Goal: Check status: Check status

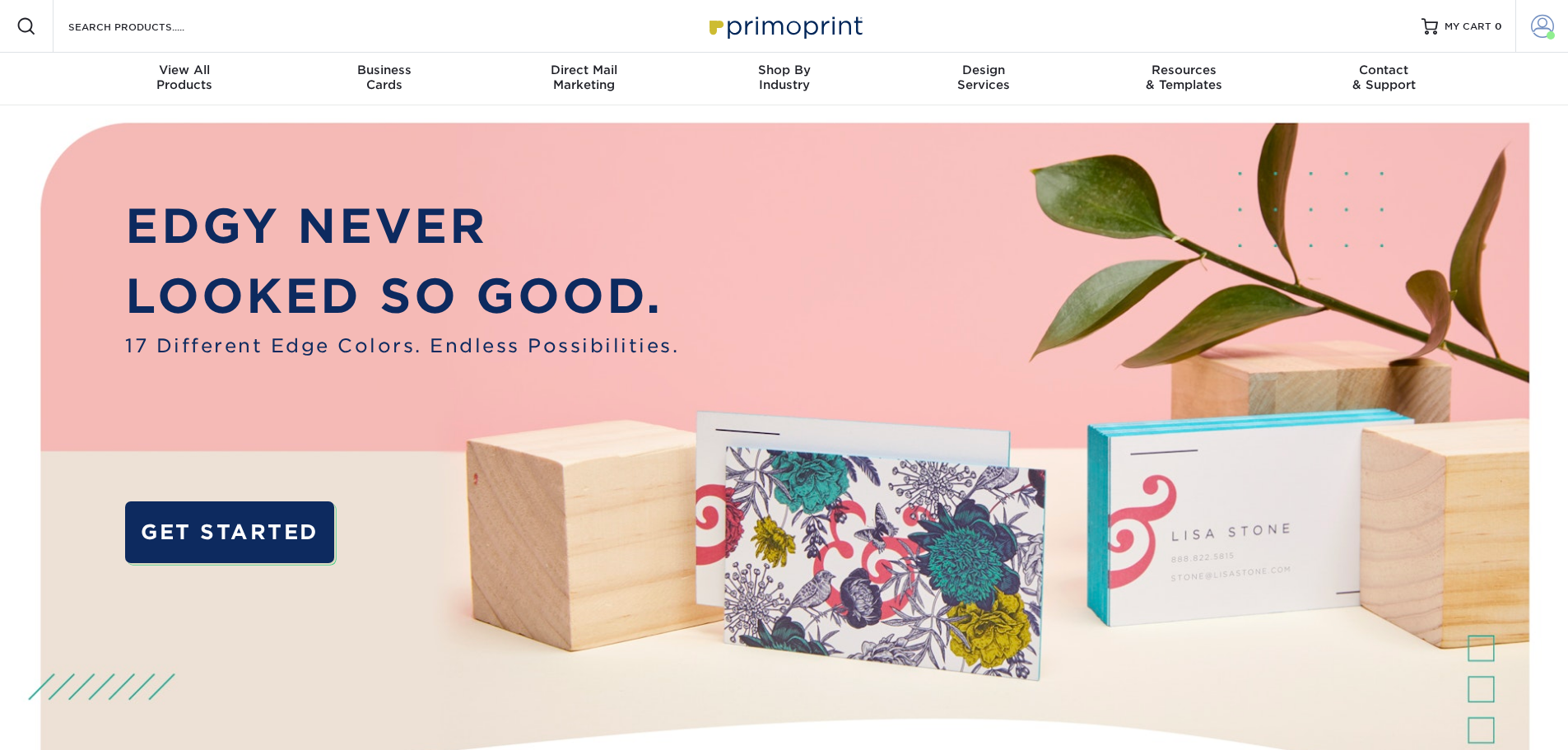
click at [1540, 29] on span at bounding box center [1542, 27] width 23 height 23
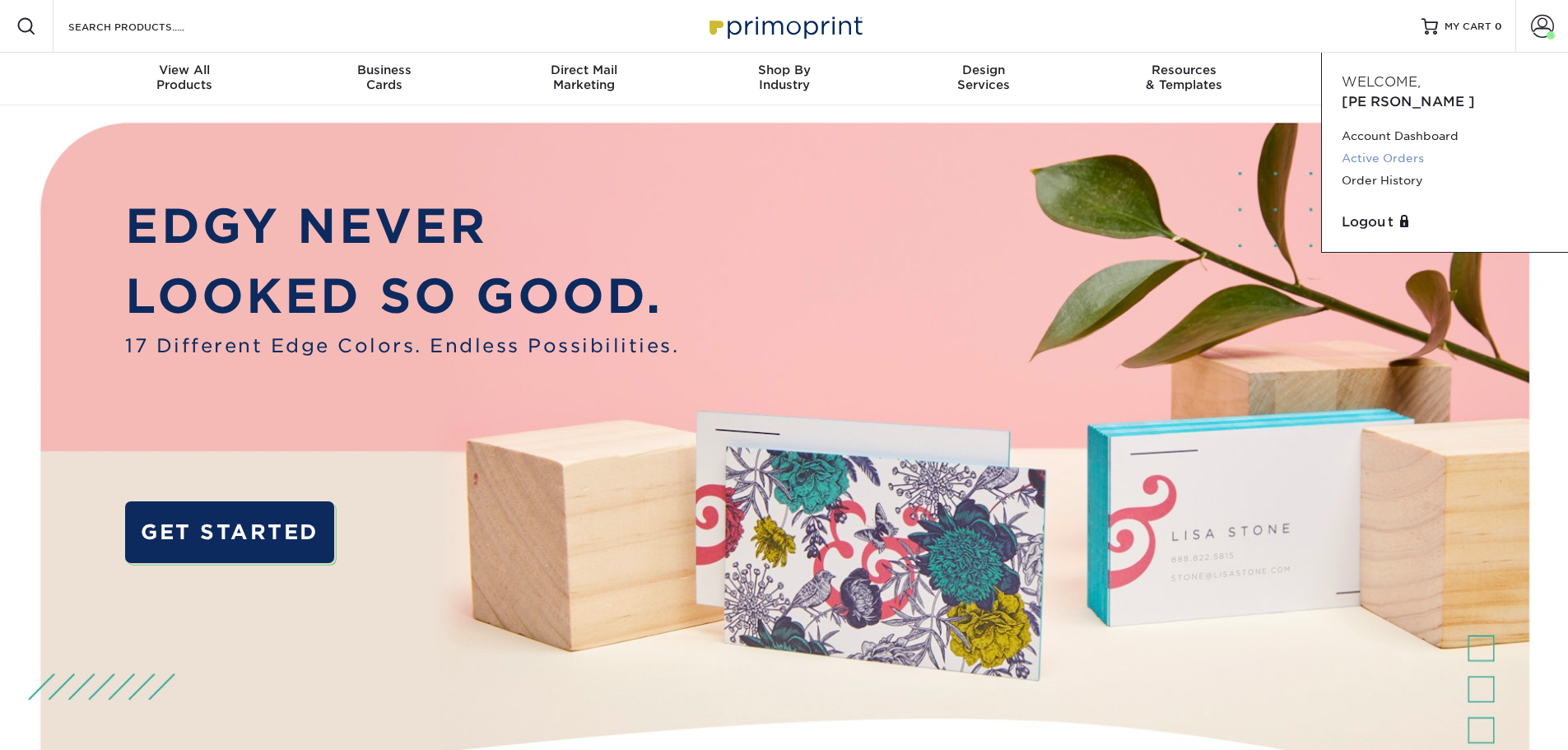
click at [1415, 148] on link "Active Orders" at bounding box center [1445, 159] width 207 height 23
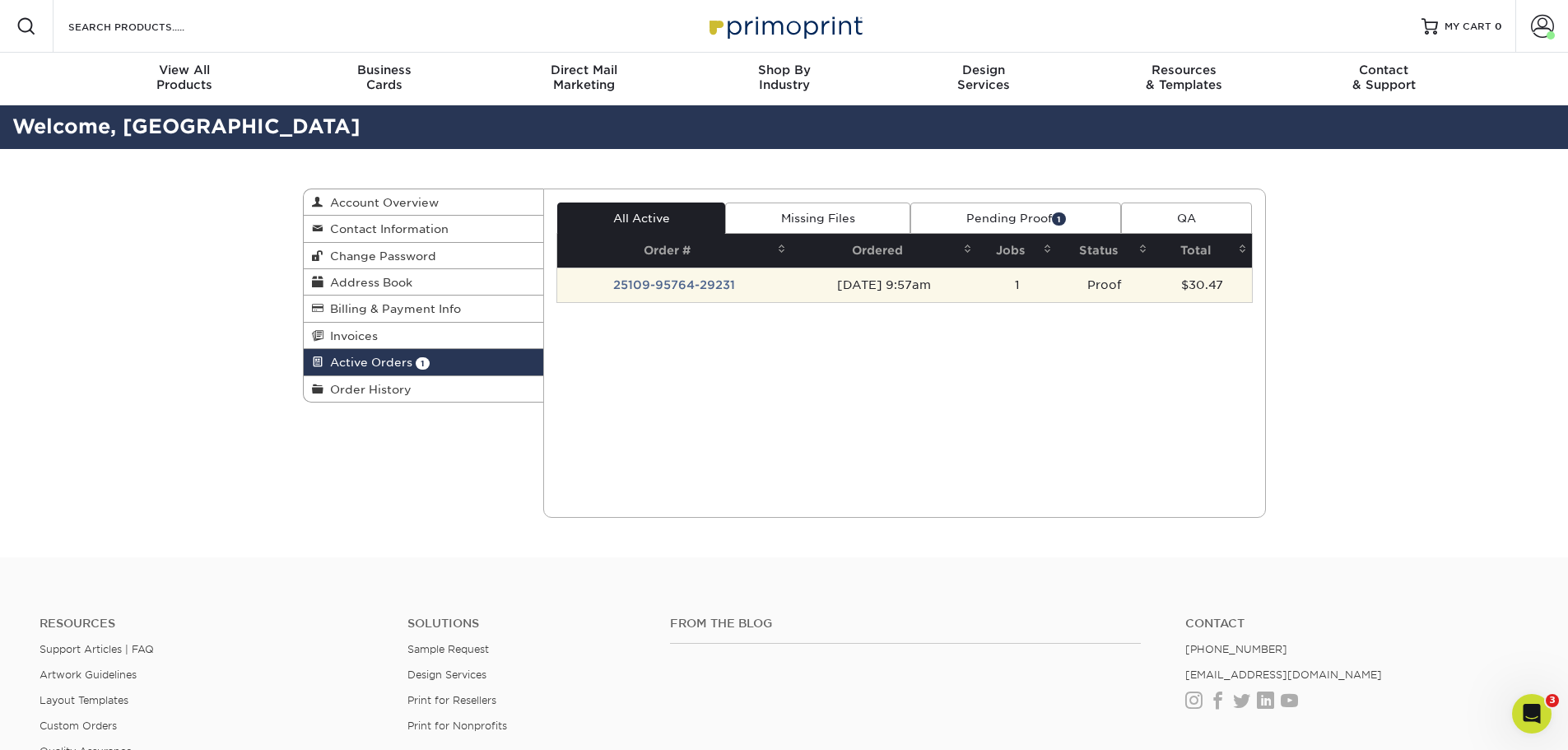
click at [812, 293] on td "[DATE] 9:57am" at bounding box center [884, 284] width 187 height 34
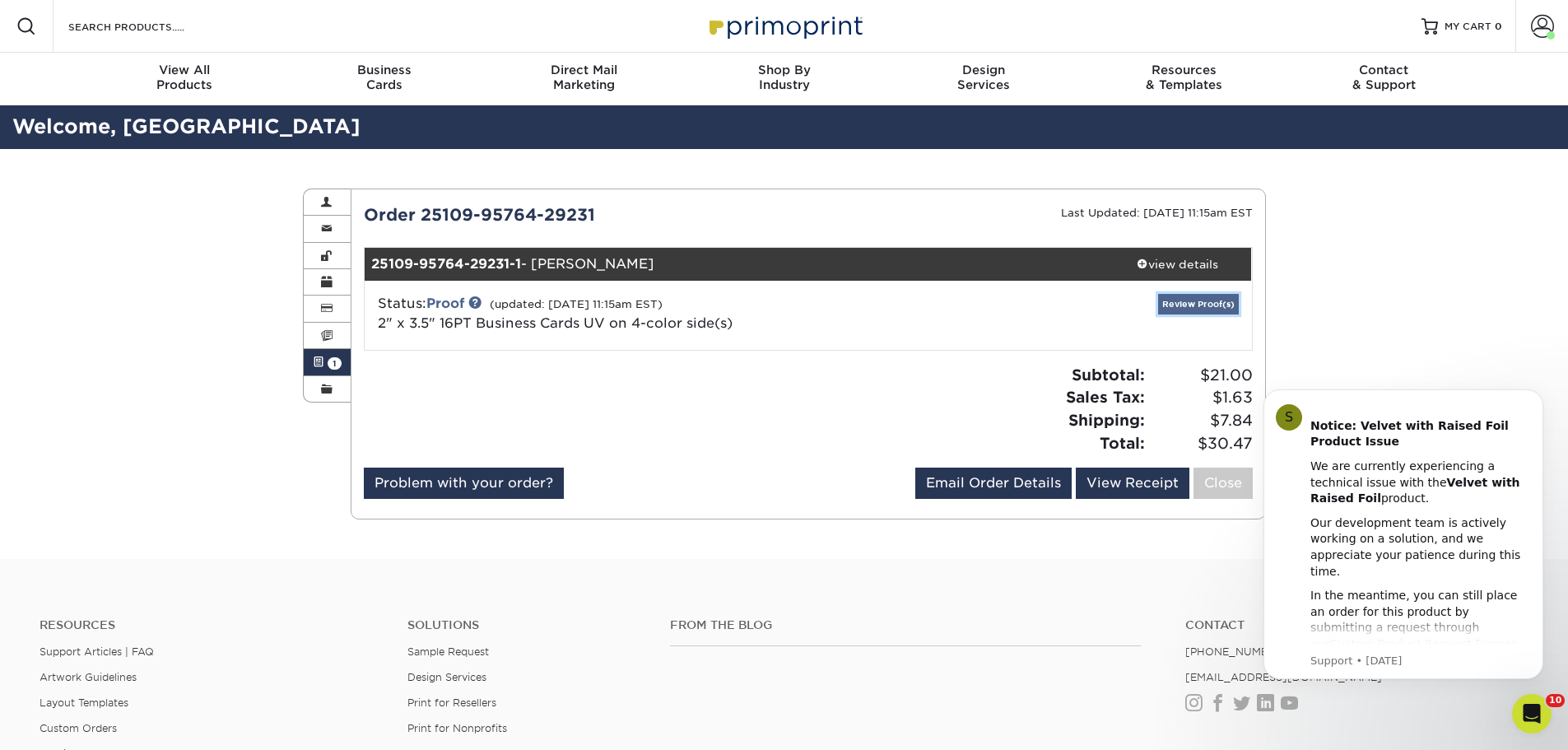
click at [1182, 307] on link "Review Proof(s)" at bounding box center [1198, 304] width 81 height 21
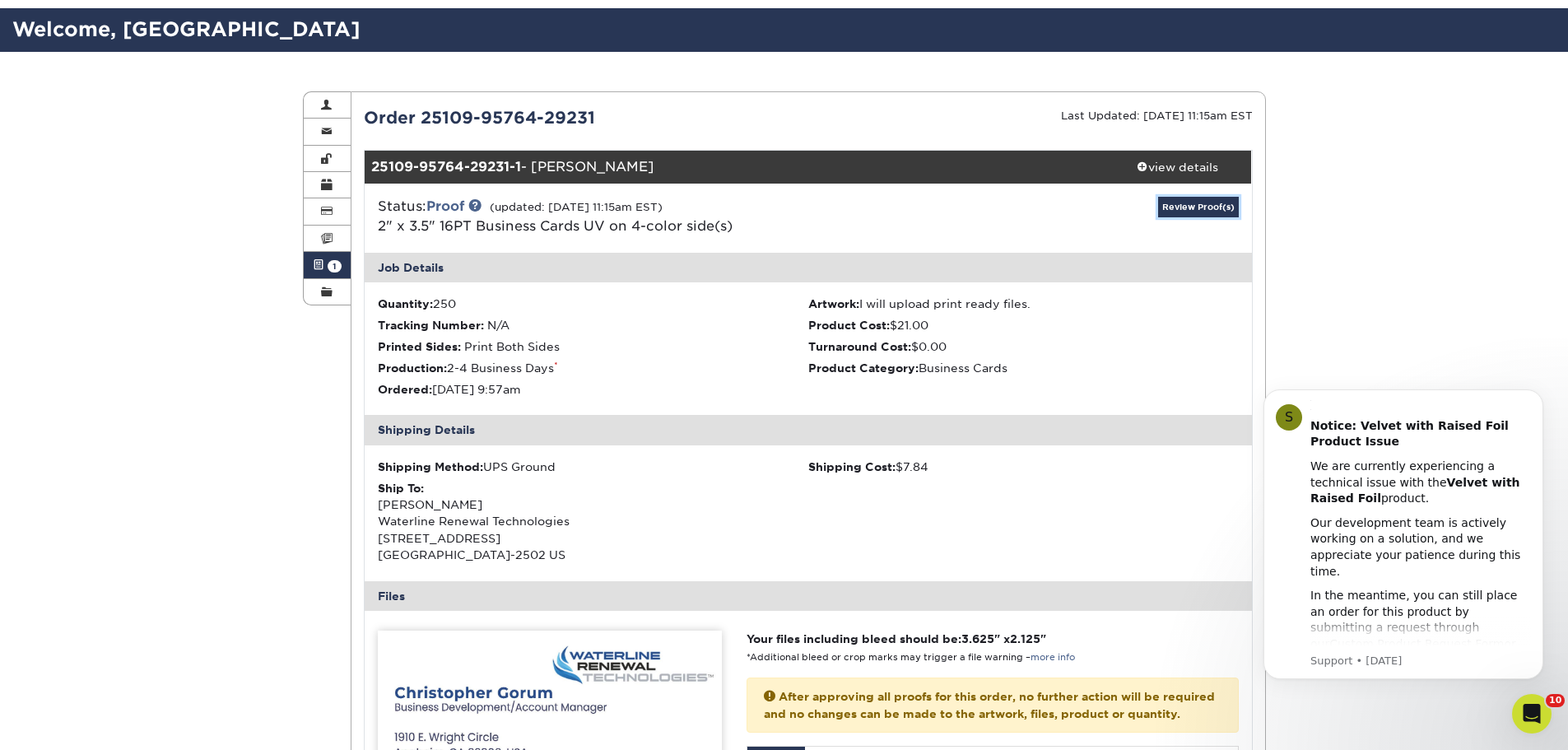
scroll to position [247, 0]
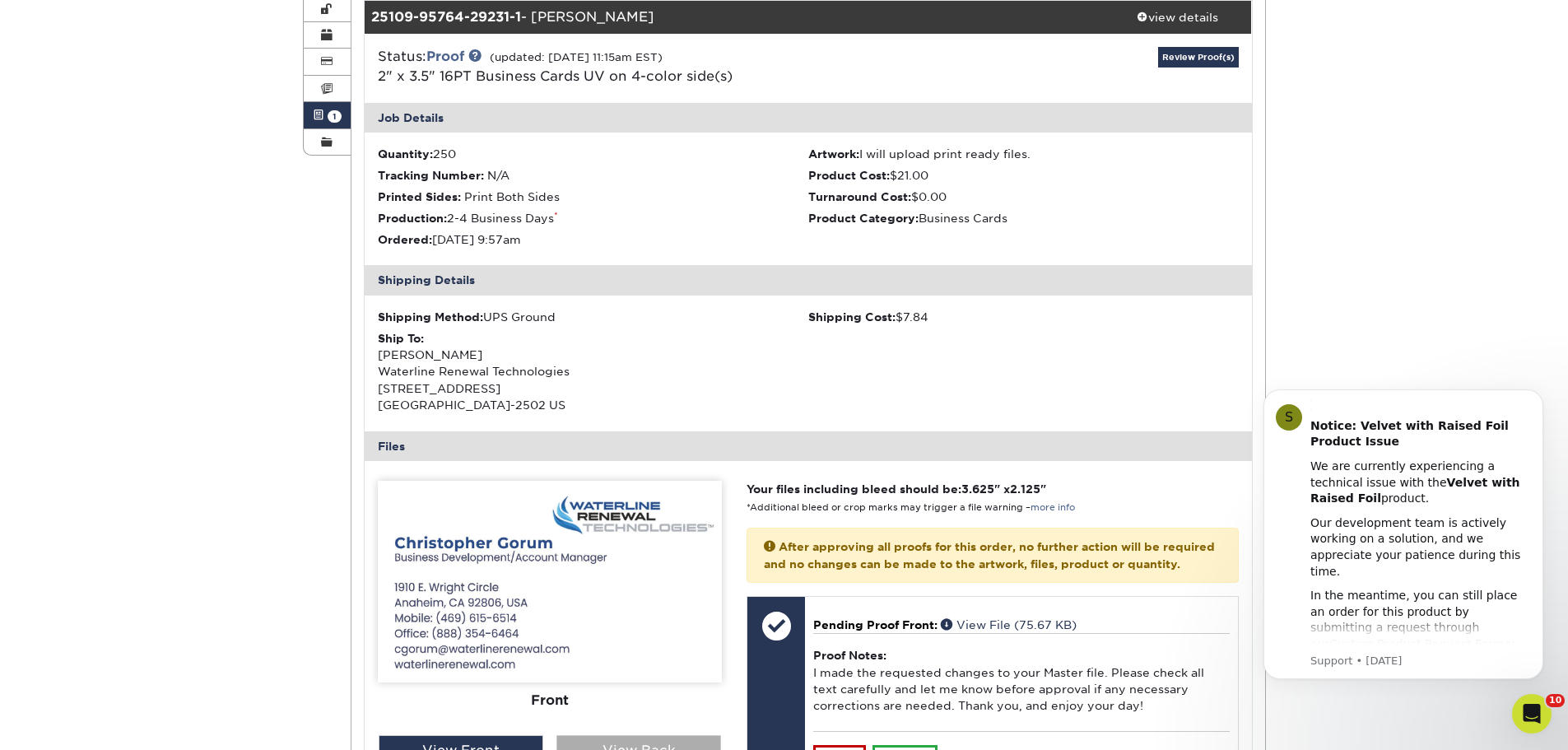
click at [606, 741] on div "View Back" at bounding box center [638, 750] width 164 height 31
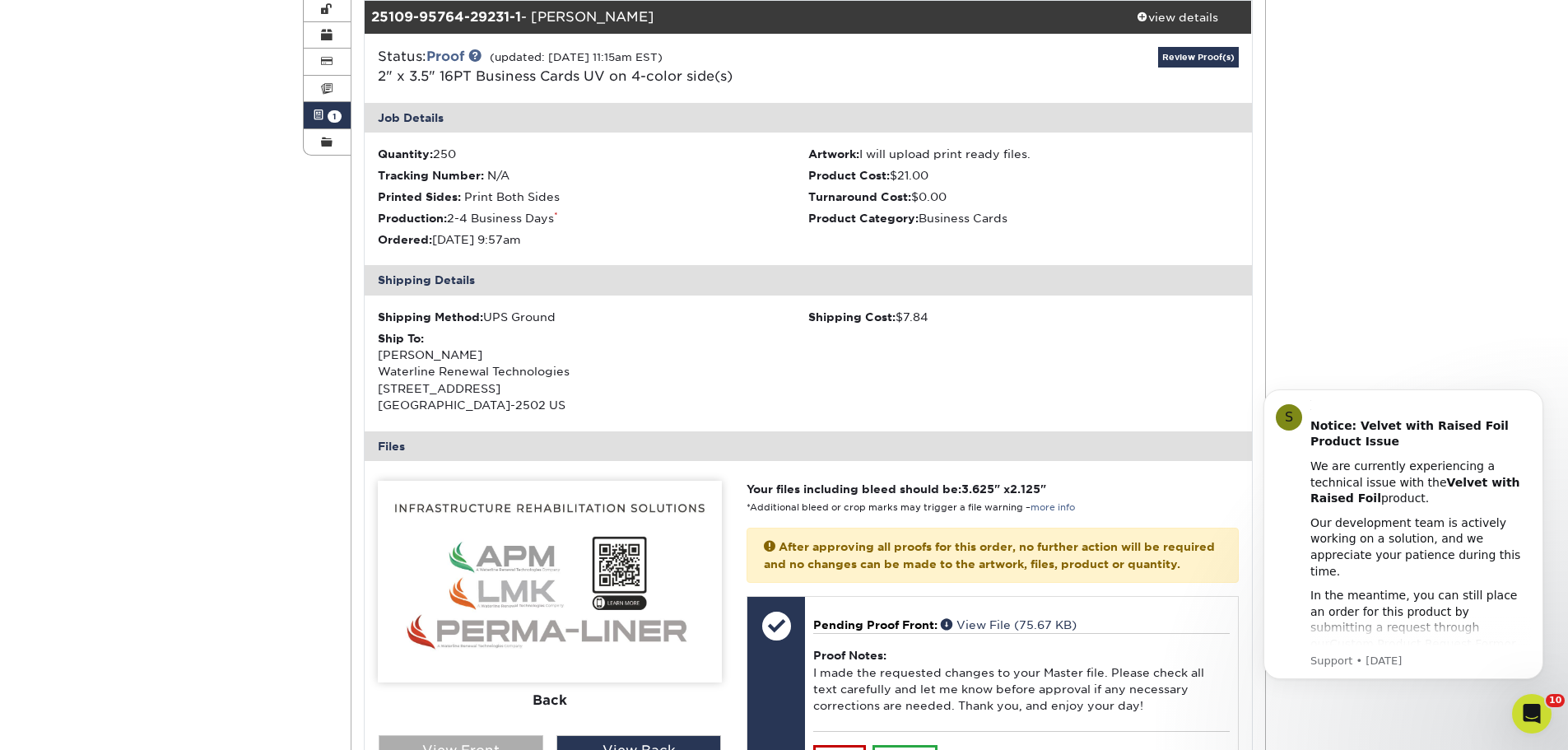
click at [492, 735] on div "View Front" at bounding box center [460, 750] width 164 height 31
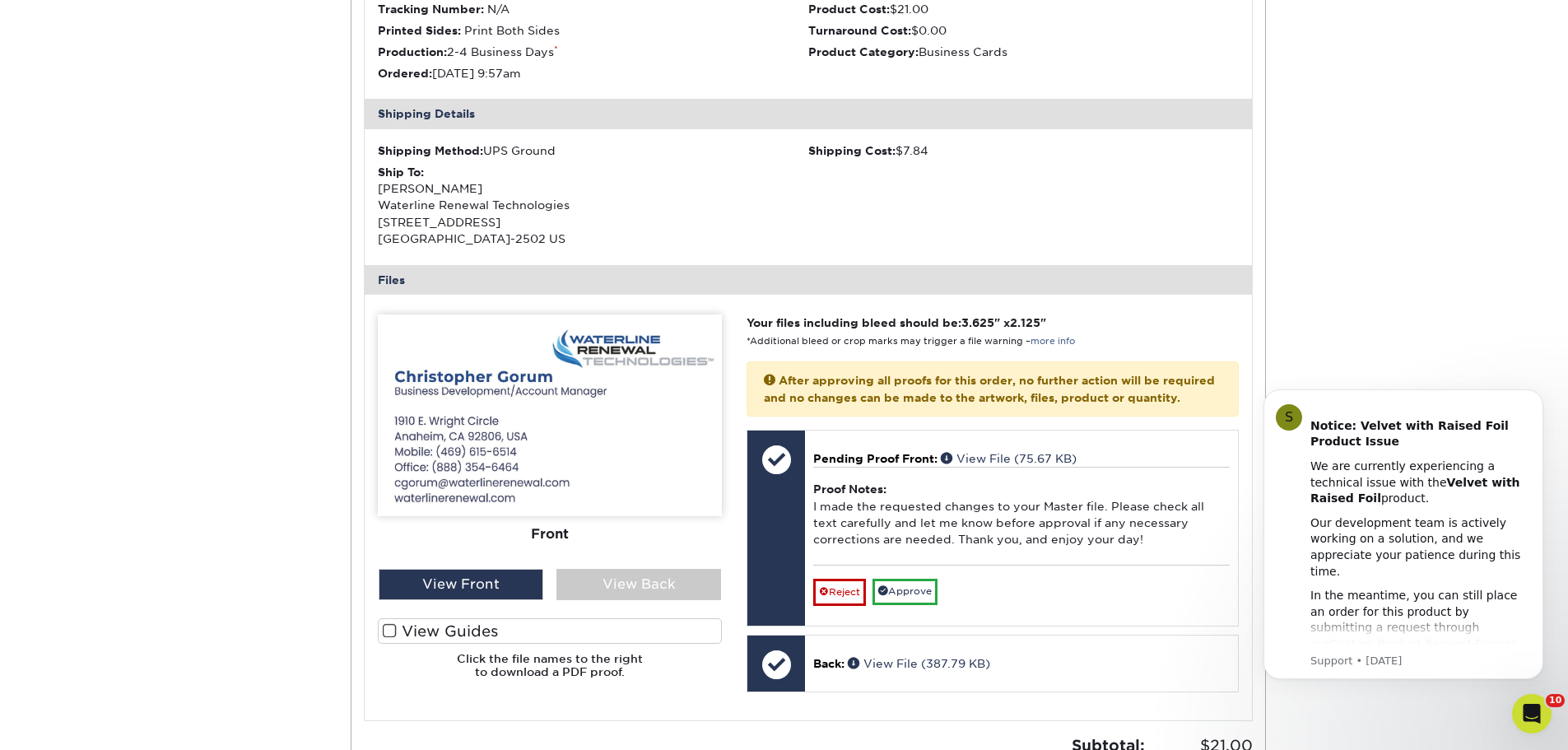
scroll to position [658, 0]
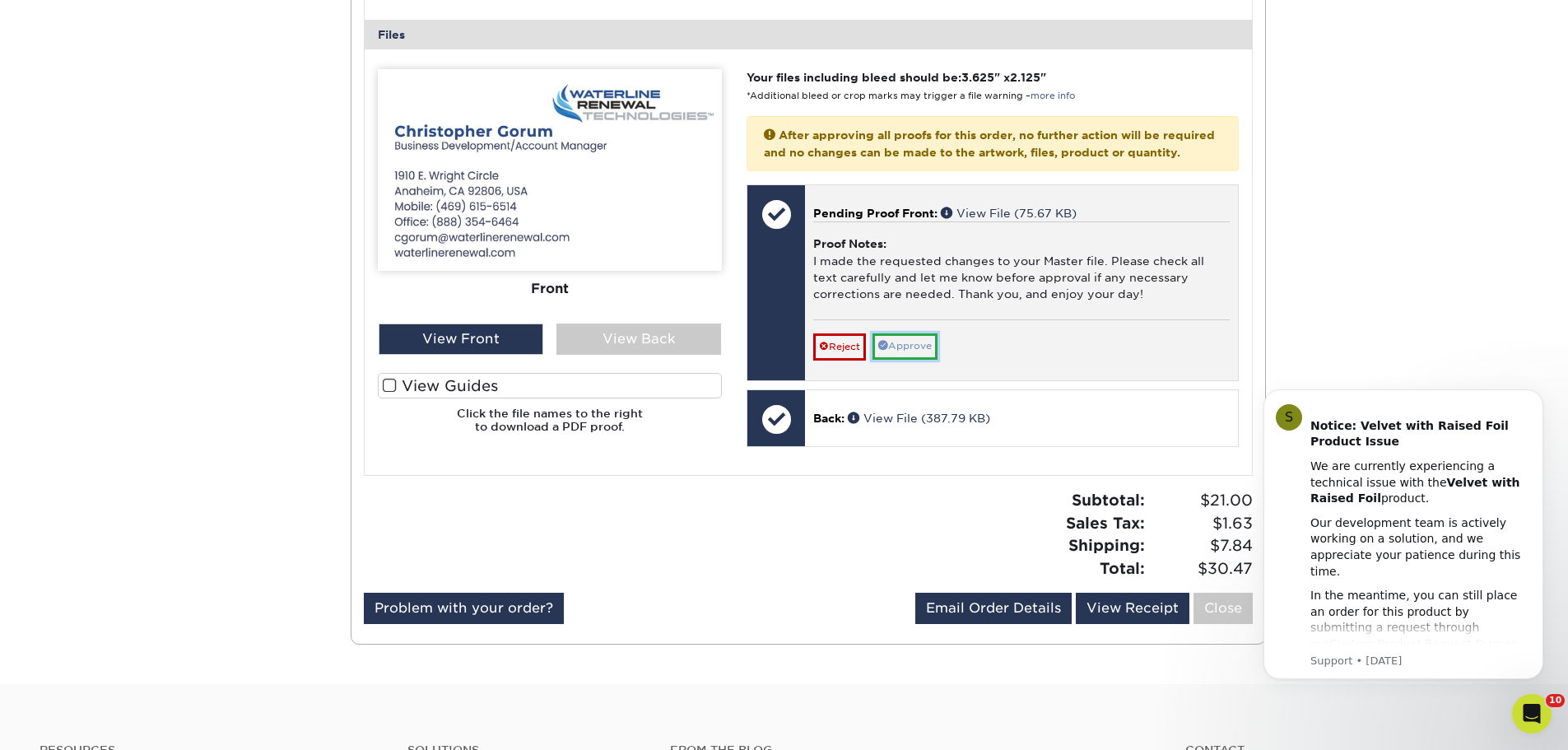
click at [905, 359] on link "Approve" at bounding box center [905, 346] width 65 height 26
